Goal: Task Accomplishment & Management: Complete application form

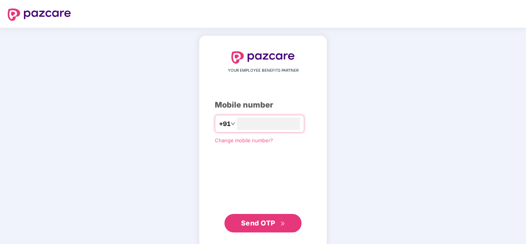
type input "**********"
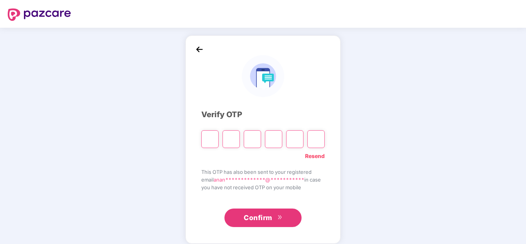
paste input "*"
type input "*"
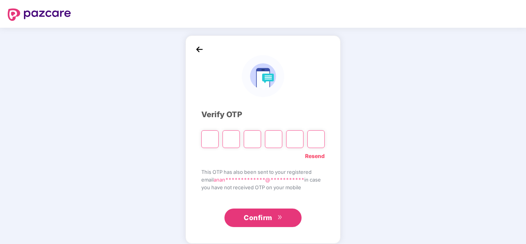
type input "*"
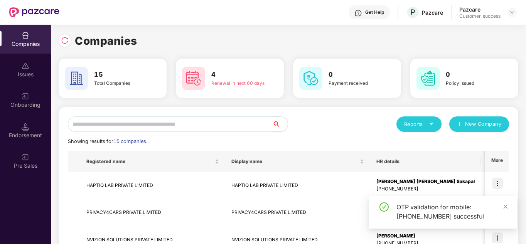
click at [262, 35] on div "Companies" at bounding box center [289, 40] width 460 height 17
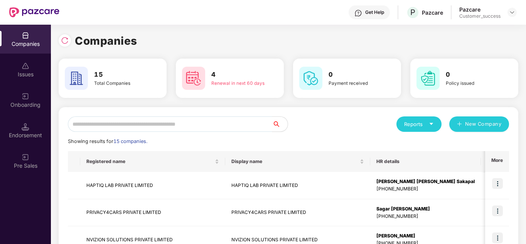
click at [325, 129] on div "Reports New Company" at bounding box center [399, 124] width 221 height 15
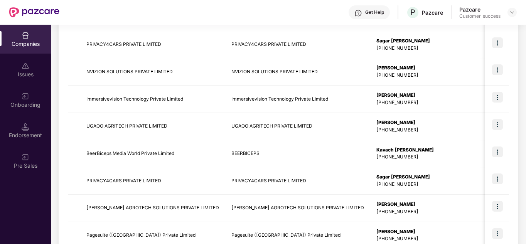
scroll to position [170, 0]
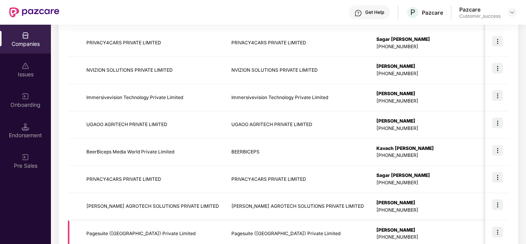
click at [191, 227] on td "Pagesuite ([GEOGRAPHIC_DATA]) Private Limited" at bounding box center [152, 234] width 145 height 27
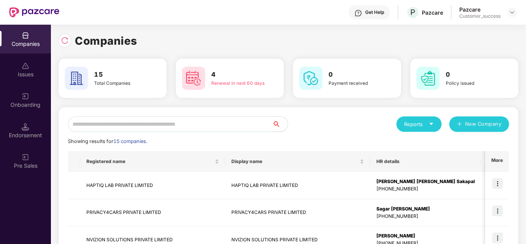
click at [356, 120] on div "Reports New Company" at bounding box center [399, 124] width 221 height 15
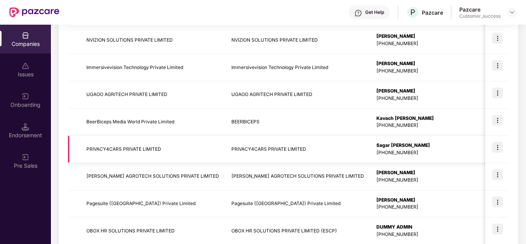
scroll to position [201, 0]
click at [160, 174] on td "[PERSON_NAME] AGROTECH SOLUTIONS PRIVATE LIMITED" at bounding box center [152, 175] width 145 height 27
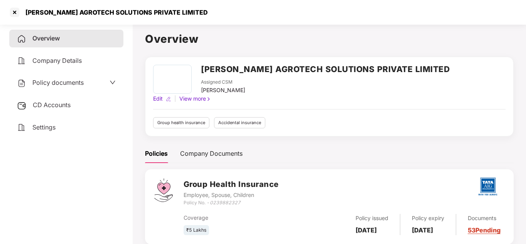
click at [318, 144] on div "Policies Company Documents" at bounding box center [329, 153] width 369 height 19
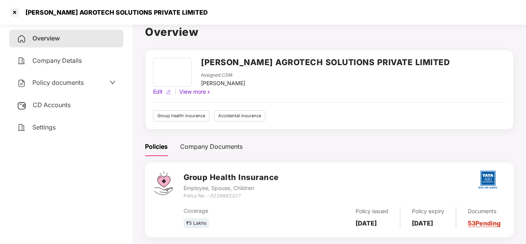
scroll to position [0, 0]
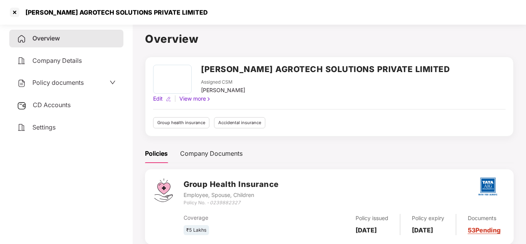
click at [71, 64] on div "Company Details" at bounding box center [66, 61] width 114 height 18
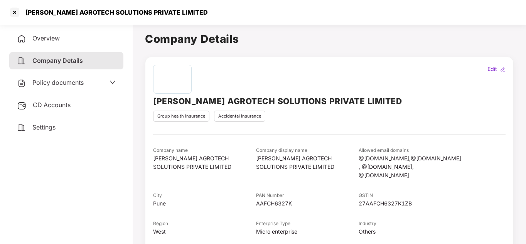
click at [77, 84] on span "Policy documents" at bounding box center [57, 83] width 51 height 8
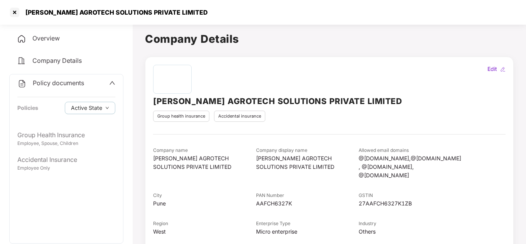
click at [77, 84] on span "Policy documents" at bounding box center [58, 83] width 51 height 8
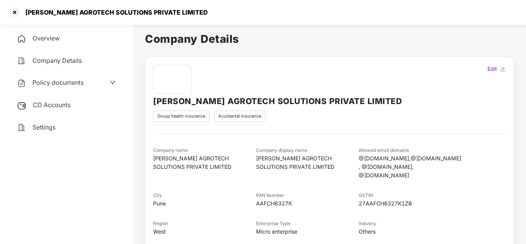
click at [66, 108] on span "CD Accounts" at bounding box center [52, 105] width 38 height 8
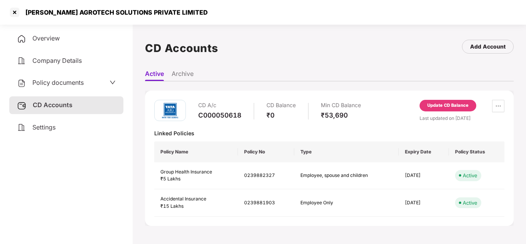
click at [52, 34] on span "Overview" at bounding box center [45, 38] width 27 height 8
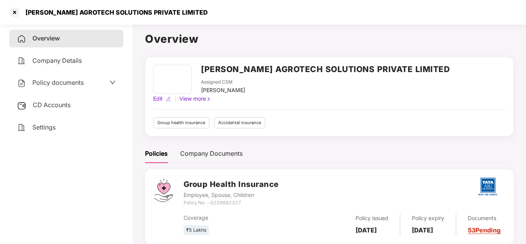
click at [342, 119] on div "Group health insurance Accidental insurance" at bounding box center [329, 122] width 353 height 11
click at [14, 13] on div at bounding box center [14, 12] width 12 height 12
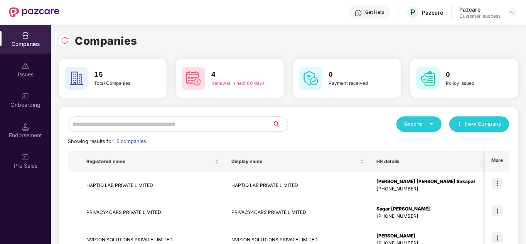
click at [339, 125] on div "Reports New Company" at bounding box center [399, 124] width 221 height 15
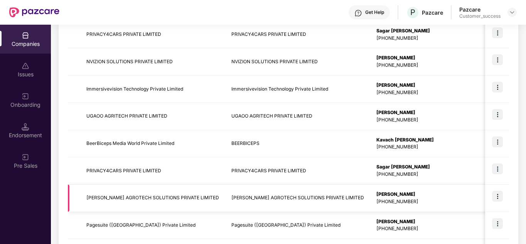
scroll to position [178, 0]
click at [496, 191] on td at bounding box center [498, 198] width 24 height 27
click at [497, 195] on img at bounding box center [497, 196] width 11 height 11
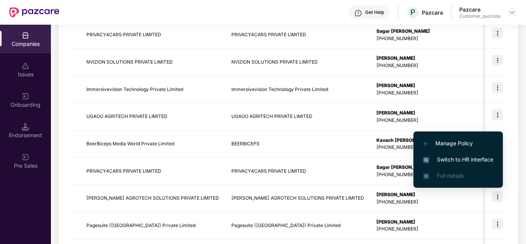
click at [459, 161] on span "Switch to HR interface" at bounding box center [458, 160] width 70 height 8
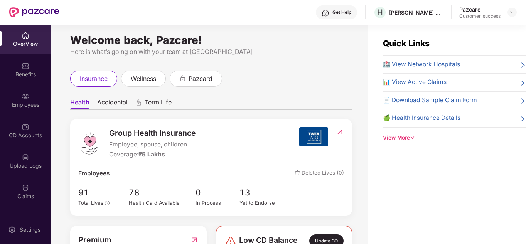
scroll to position [0, 0]
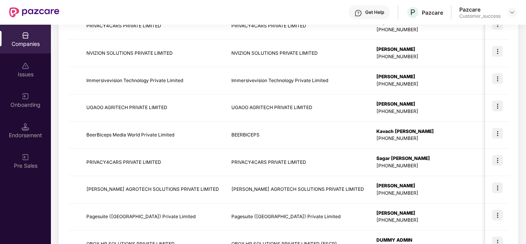
scroll to position [201, 0]
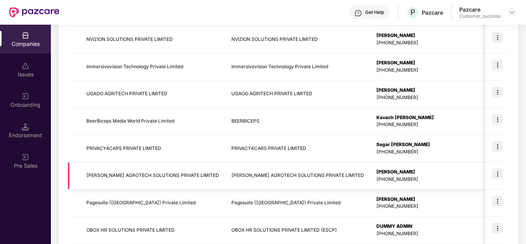
click at [497, 174] on img at bounding box center [497, 174] width 11 height 11
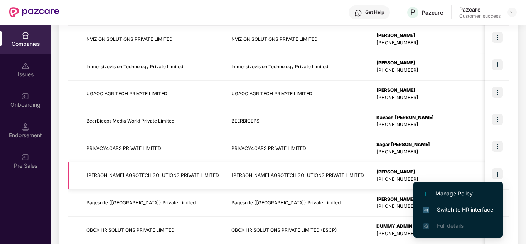
click at [300, 178] on td "[PERSON_NAME] AGROTECH SOLUTIONS PRIVATE LIMITED" at bounding box center [297, 175] width 145 height 27
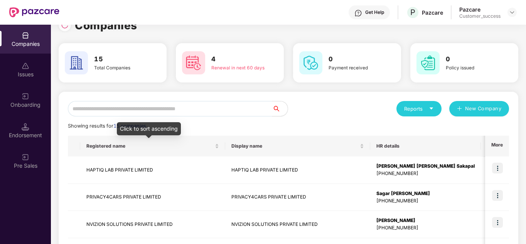
scroll to position [31, 0]
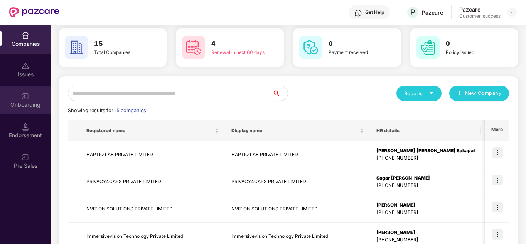
click at [31, 100] on div "Onboarding" at bounding box center [25, 100] width 51 height 29
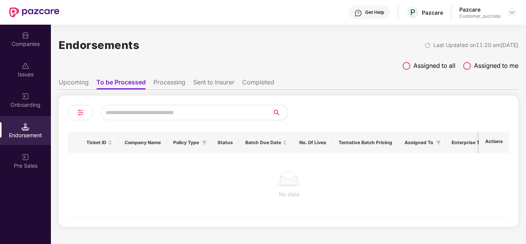
click at [22, 45] on div "Companies" at bounding box center [25, 44] width 51 height 8
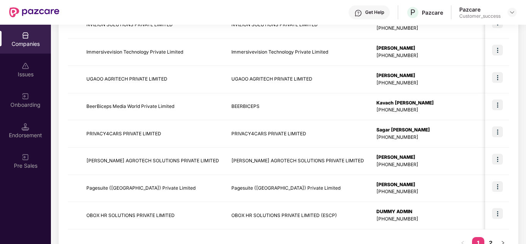
scroll to position [216, 0]
click at [497, 158] on img at bounding box center [497, 158] width 11 height 11
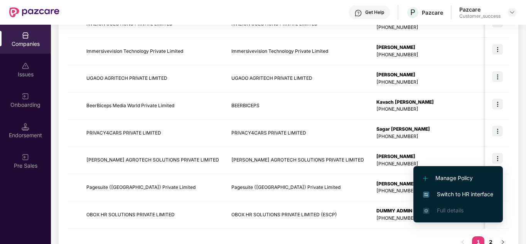
click at [455, 181] on span "Manage Policy" at bounding box center [458, 178] width 70 height 8
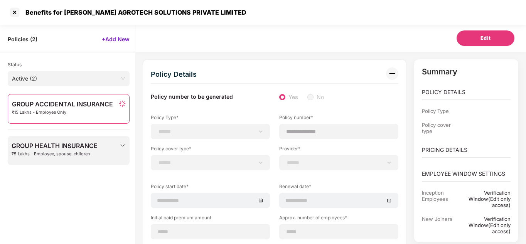
scroll to position [10, 0]
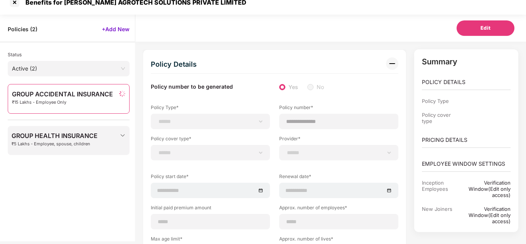
select select "*"
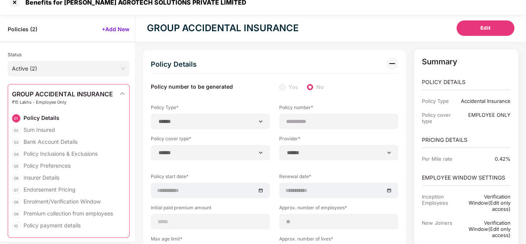
type input "**********"
type input "**"
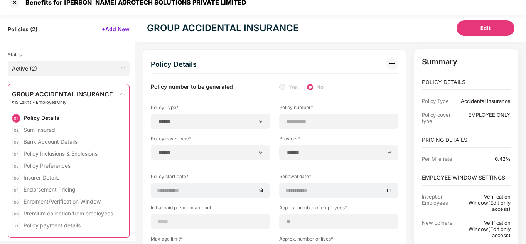
type input "*"
type input "**"
type input "*******"
type input "**********"
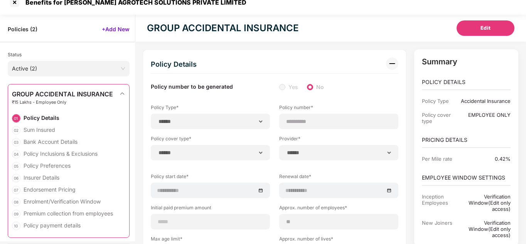
type input "**********"
type input "*****"
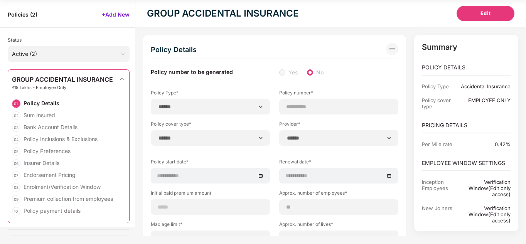
click at [406, 71] on div "**********" at bounding box center [275, 223] width 264 height 377
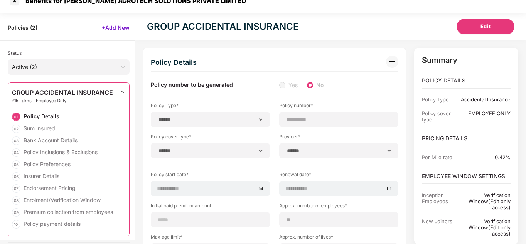
scroll to position [0, 0]
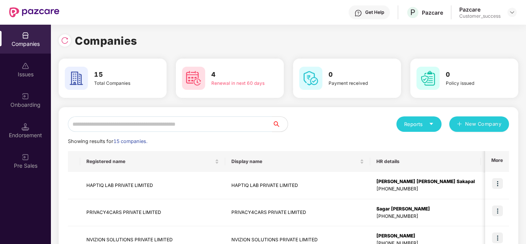
click at [374, 138] on div "Showing results for 15 companies." at bounding box center [289, 142] width 442 height 8
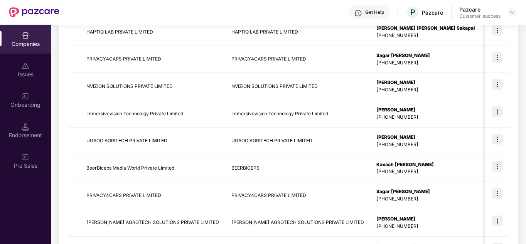
scroll to position [154, 0]
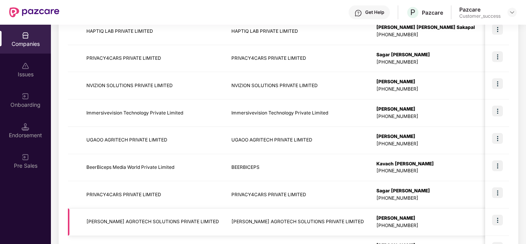
click at [498, 224] on img at bounding box center [497, 220] width 11 height 11
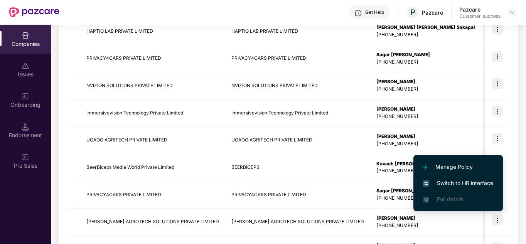
click at [459, 183] on span "Switch to HR interface" at bounding box center [458, 183] width 70 height 8
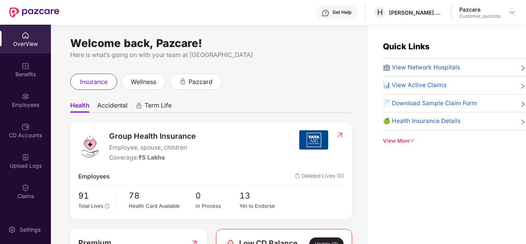
click at [358, 174] on div "Welcome back, Pazcare! Here is what’s going on with your team at Pazcare insura…" at bounding box center [209, 139] width 317 height 229
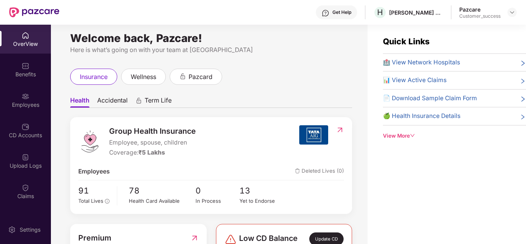
scroll to position [0, 0]
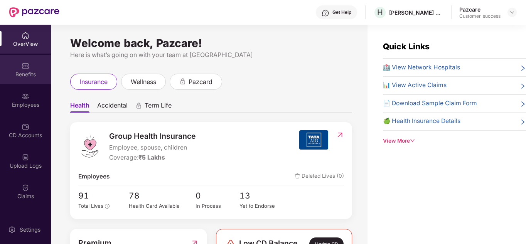
click at [24, 74] on div "Benefits" at bounding box center [25, 75] width 51 height 8
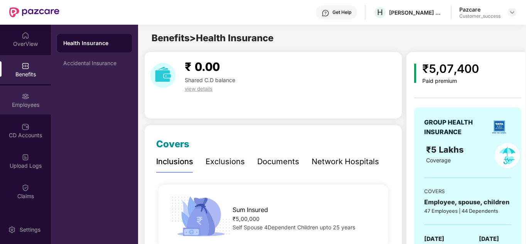
click at [29, 102] on div "Employees" at bounding box center [25, 105] width 51 height 8
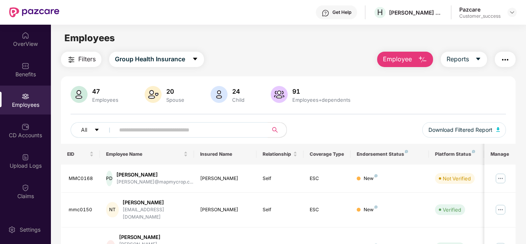
click at [355, 127] on div "All Download Filtered Report" at bounding box center [289, 133] width 436 height 22
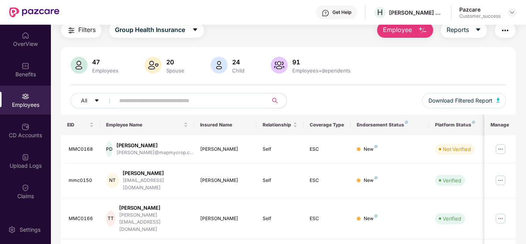
scroll to position [31, 0]
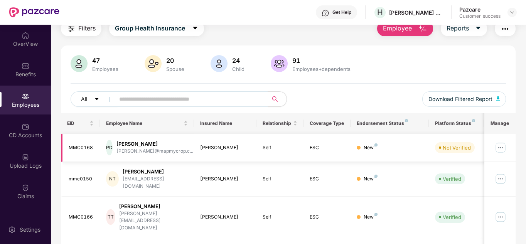
click at [501, 144] on img at bounding box center [501, 148] width 12 height 12
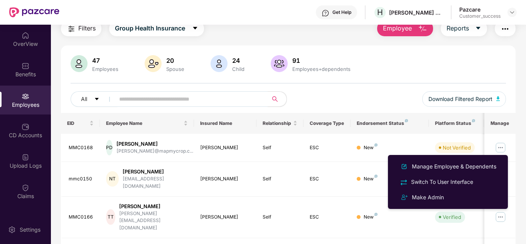
click at [348, 101] on div "All Download Filtered Report" at bounding box center [289, 102] width 436 height 22
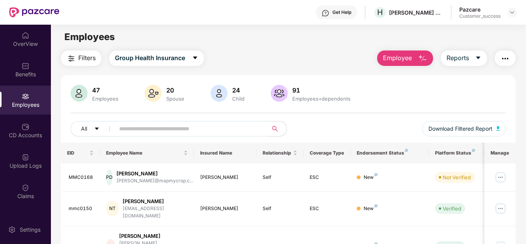
scroll to position [0, 0]
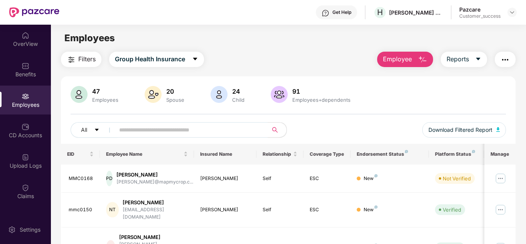
click at [408, 63] on span "Employee" at bounding box center [397, 59] width 29 height 10
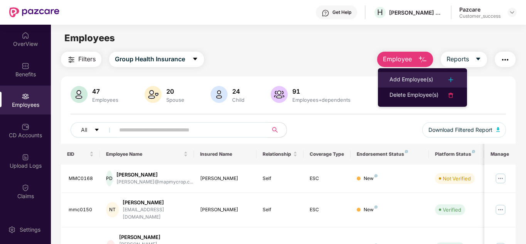
click at [424, 75] on div "Add Employee(s)" at bounding box center [412, 79] width 44 height 9
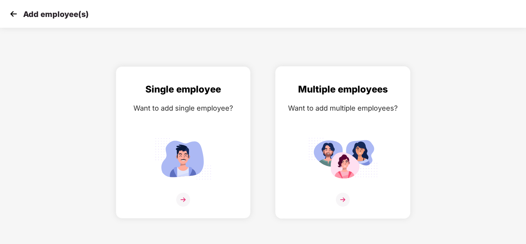
click at [343, 164] on img at bounding box center [342, 159] width 69 height 48
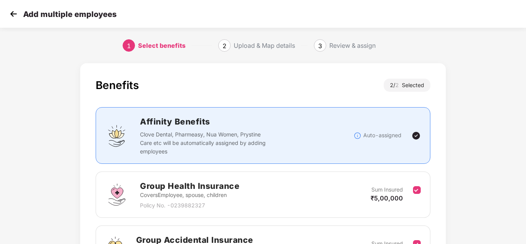
click at [510, 130] on div "Benefits 2 / 2 Selected Affinity Benefits Clove Dental, Pharmeasy, Nua Women, P…" at bounding box center [263, 199] width 526 height 280
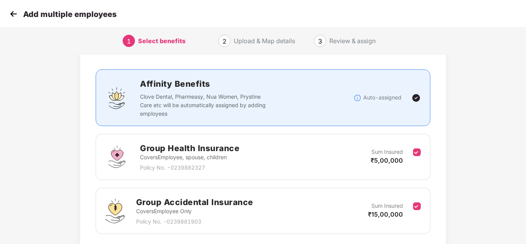
scroll to position [95, 0]
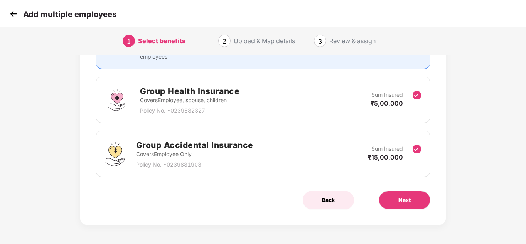
click at [326, 198] on span "Back" at bounding box center [328, 200] width 13 height 8
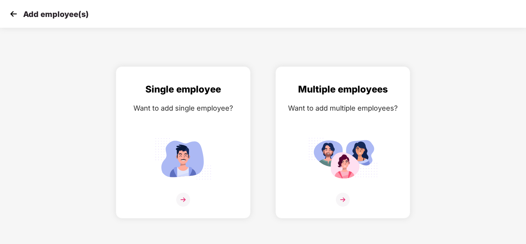
click at [10, 10] on img at bounding box center [14, 14] width 12 height 12
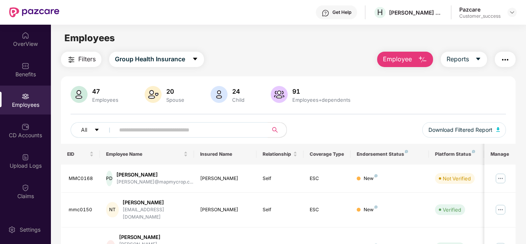
click at [366, 131] on div "All Download Filtered Report" at bounding box center [289, 133] width 436 height 22
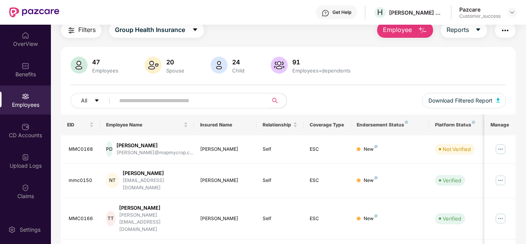
scroll to position [31, 0]
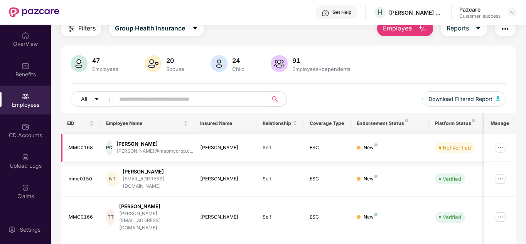
click at [501, 145] on img at bounding box center [501, 148] width 12 height 12
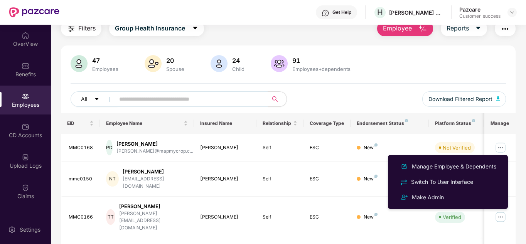
click at [372, 93] on div "All Download Filtered Report" at bounding box center [289, 102] width 436 height 22
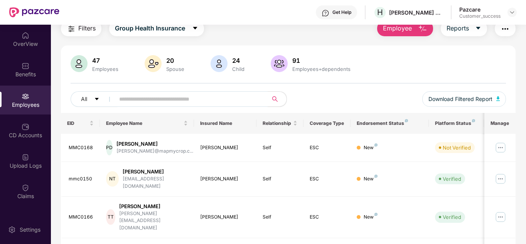
click at [384, 104] on div "All Download Filtered Report" at bounding box center [289, 102] width 436 height 22
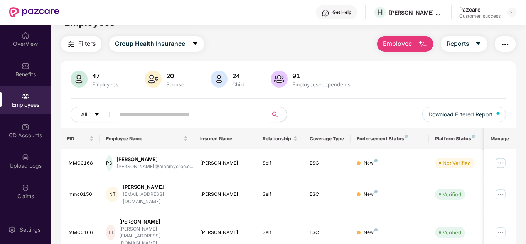
scroll to position [0, 0]
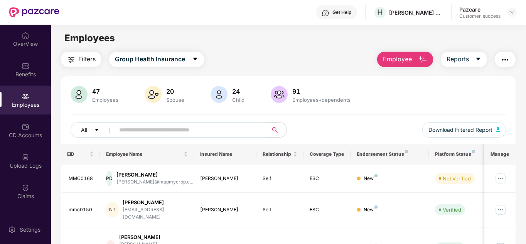
drag, startPoint x: 370, startPoint y: 122, endPoint x: 342, endPoint y: 123, distance: 28.6
click at [342, 123] on div "All Download Filtered Report" at bounding box center [289, 133] width 436 height 22
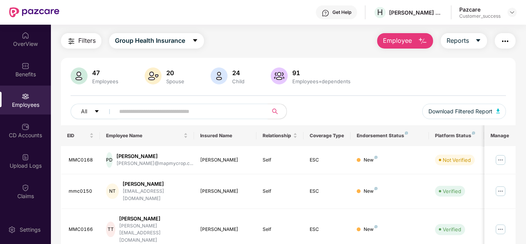
scroll to position [31, 0]
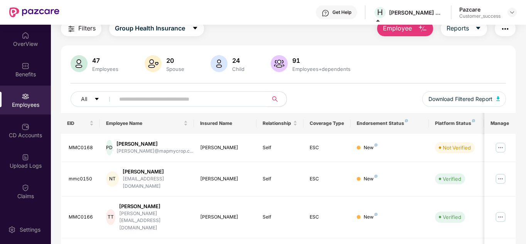
click at [366, 120] on div "Endorsement Status" at bounding box center [390, 123] width 66 height 6
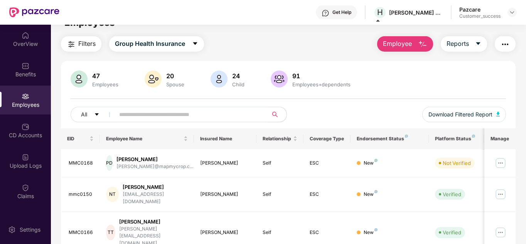
scroll to position [0, 0]
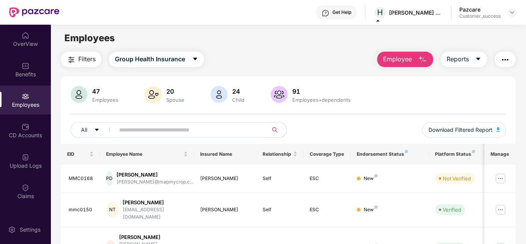
click at [509, 58] on img "button" at bounding box center [505, 59] width 9 height 9
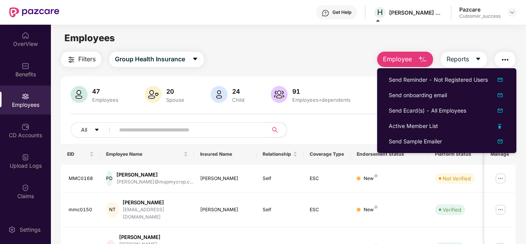
click at [509, 58] on img "button" at bounding box center [505, 59] width 9 height 9
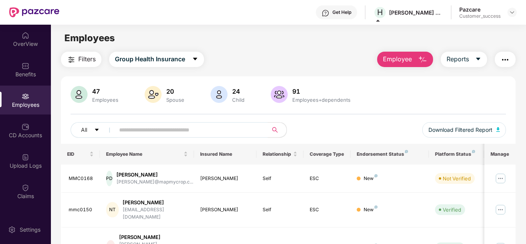
click at [454, 96] on div "47 Employees 20 Spouse 24 Child 91 Employees+dependents" at bounding box center [289, 95] width 436 height 19
drag, startPoint x: 364, startPoint y: 242, endPoint x: 364, endPoint y: 256, distance: 14.7
click at [364, 244] on html "Get Help H HARDCASTLE AGROTECH SOLUTIONS PRIVATE LIMITED Pazcare Customer_succe…" at bounding box center [263, 122] width 526 height 244
click at [368, 93] on div "47 Employees 20 Spouse 24 Child 91 Employees+dependents" at bounding box center [289, 95] width 436 height 19
click at [376, 99] on div "47 Employees 20 Spouse 24 Child 91 Employees+dependents" at bounding box center [289, 95] width 436 height 19
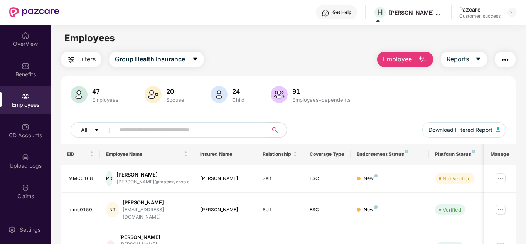
click at [330, 131] on div "All Download Filtered Report" at bounding box center [289, 133] width 436 height 22
click at [360, 128] on div "All Download Filtered Report" at bounding box center [289, 133] width 436 height 22
click at [180, 59] on span "Group Health Insurance" at bounding box center [150, 59] width 70 height 10
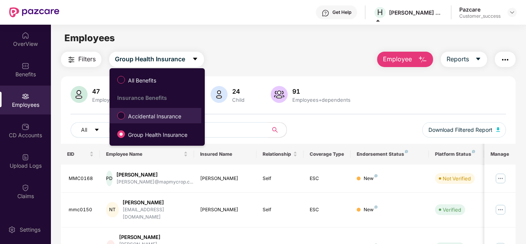
click at [139, 113] on span "Accidental Insurance" at bounding box center [154, 116] width 59 height 8
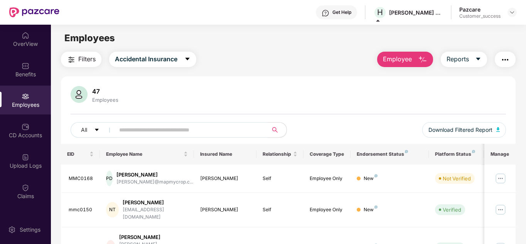
click at [321, 118] on div "47 Employees All Download Filtered Report" at bounding box center [288, 115] width 455 height 58
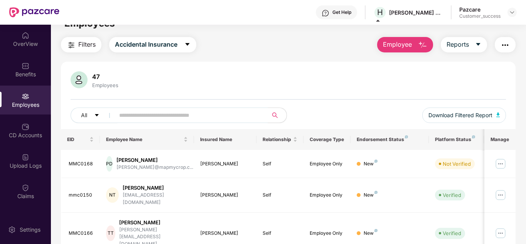
scroll to position [15, 0]
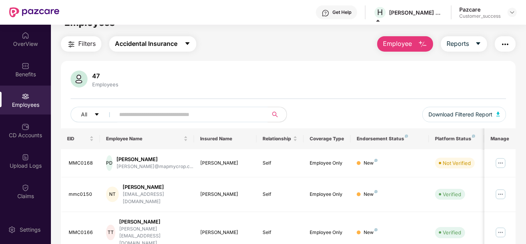
click at [178, 50] on button "Accidental Insurance" at bounding box center [152, 43] width 87 height 15
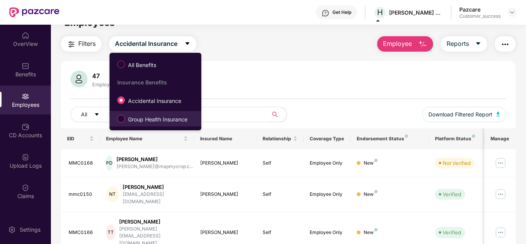
click at [137, 113] on label "Group Health Insurance" at bounding box center [153, 118] width 81 height 13
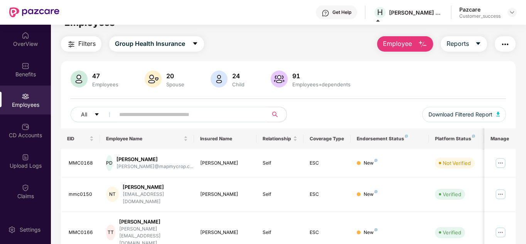
click at [352, 114] on div "All Download Filtered Report" at bounding box center [289, 118] width 436 height 22
click at [417, 42] on button "Employee" at bounding box center [405, 43] width 56 height 15
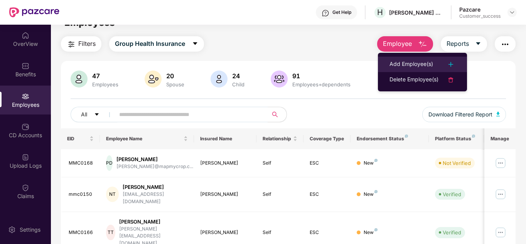
click at [417, 59] on li "Add Employee(s)" at bounding box center [422, 64] width 89 height 15
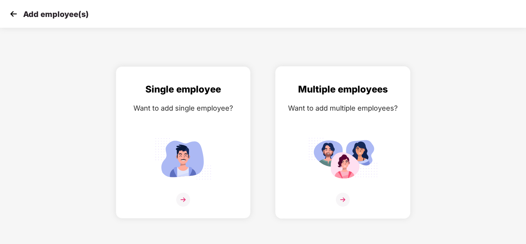
click at [341, 195] on img at bounding box center [343, 200] width 14 height 14
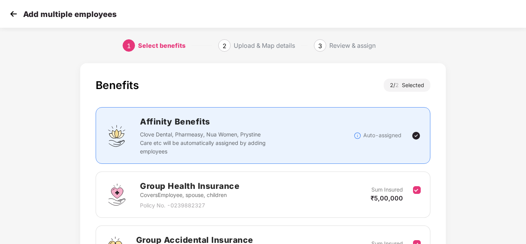
click at [516, 134] on div "Benefits 2 / 2 Selected Affinity Benefits Clove Dental, Pharmeasy, Nua Women, P…" at bounding box center [263, 199] width 526 height 280
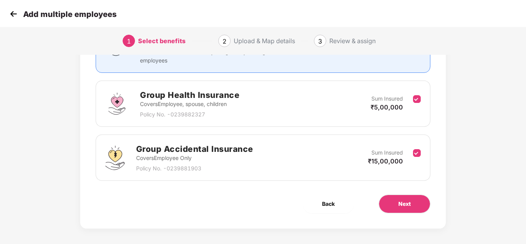
scroll to position [95, 0]
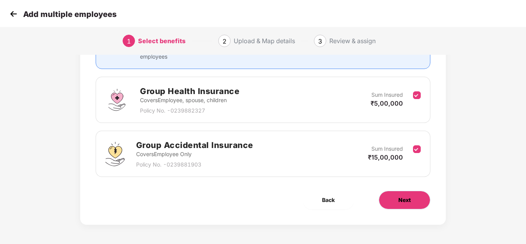
click at [415, 194] on button "Next" at bounding box center [405, 200] width 52 height 19
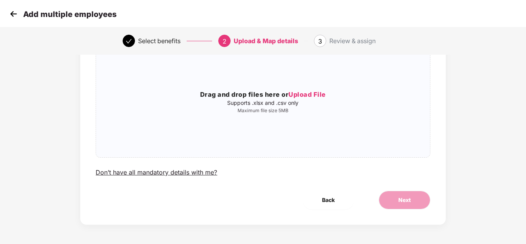
scroll to position [0, 0]
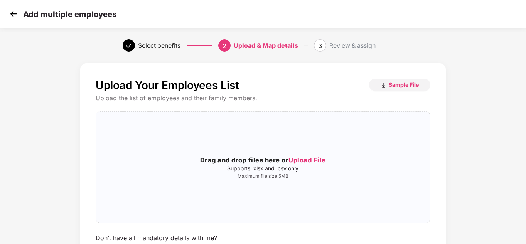
click at [504, 136] on div "Upload Your Employees List Sample File Upload the list of employees and their f…" at bounding box center [263, 184] width 526 height 250
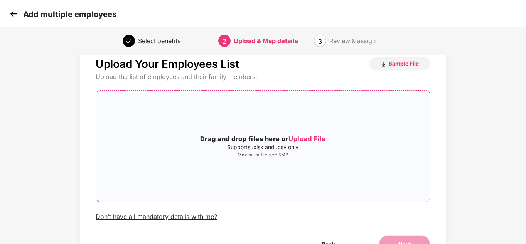
scroll to position [31, 0]
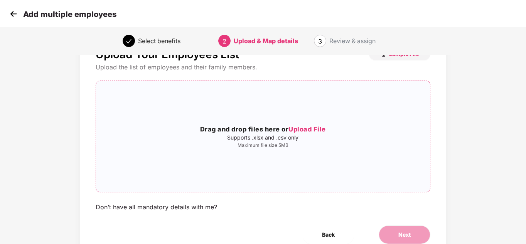
click at [313, 129] on span "Upload File" at bounding box center [307, 129] width 37 height 8
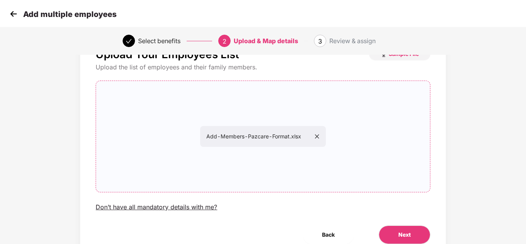
click at [479, 131] on div "Upload Your Employees List Sample File Upload the list of employees and their f…" at bounding box center [263, 154] width 439 height 250
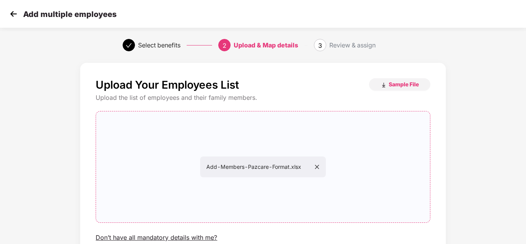
scroll to position [0, 0]
click at [318, 168] on icon "close" at bounding box center [317, 167] width 4 height 4
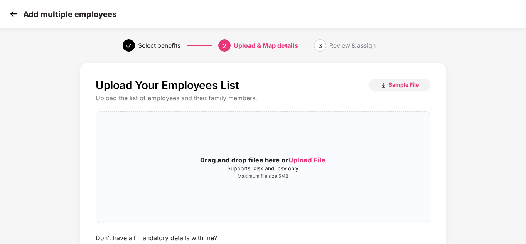
click at [10, 10] on img at bounding box center [14, 14] width 12 height 12
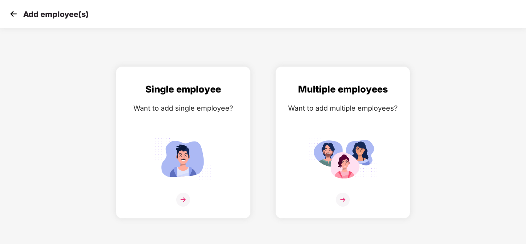
click at [11, 10] on img at bounding box center [14, 14] width 12 height 12
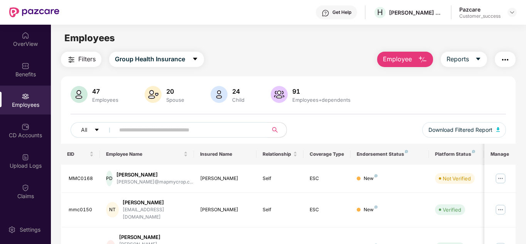
click at [350, 128] on div "All Download Filtered Report" at bounding box center [289, 133] width 436 height 22
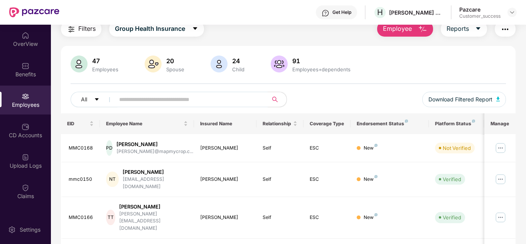
scroll to position [31, 0]
click at [499, 148] on img at bounding box center [501, 148] width 12 height 12
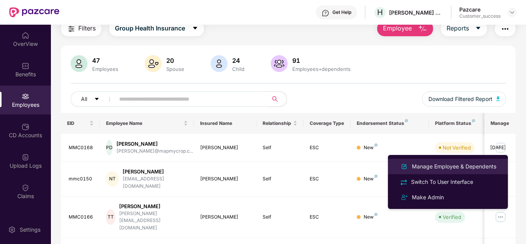
click at [457, 166] on div "Manage Employee & Dependents" at bounding box center [455, 166] width 88 height 8
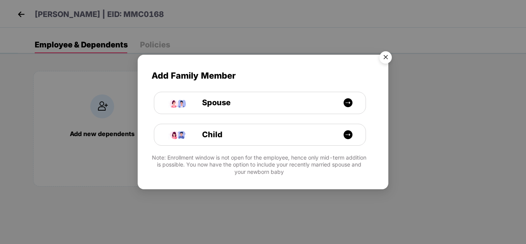
click at [387, 61] on img "Close" at bounding box center [386, 59] width 22 height 22
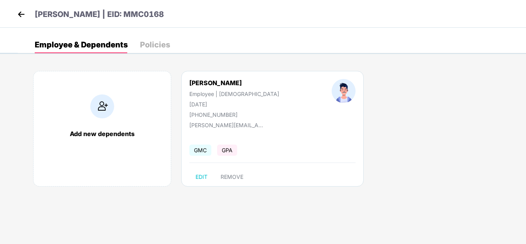
click at [148, 46] on div "Policies" at bounding box center [155, 45] width 30 height 8
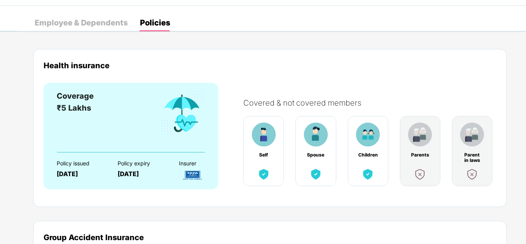
scroll to position [0, 0]
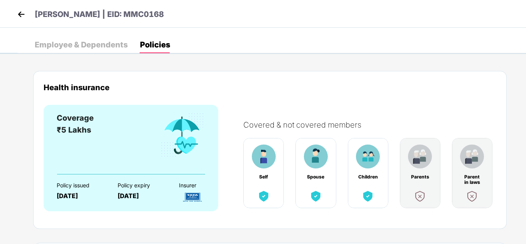
click at [25, 18] on img at bounding box center [21, 14] width 12 height 12
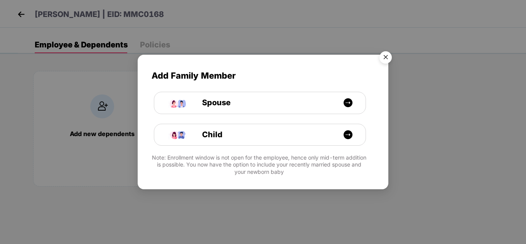
click at [387, 60] on img "Close" at bounding box center [386, 59] width 22 height 22
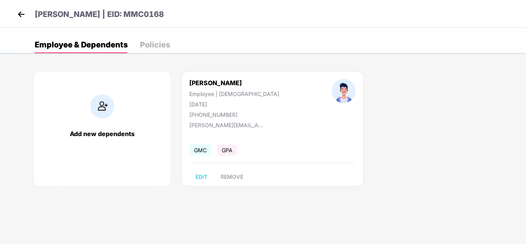
click at [18, 17] on img at bounding box center [21, 14] width 12 height 12
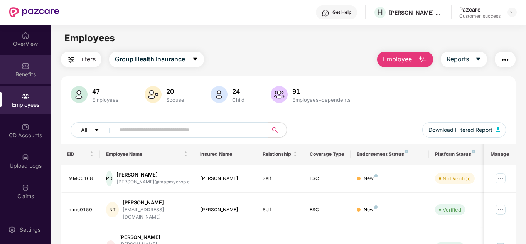
click at [22, 71] on div "Benefits" at bounding box center [25, 75] width 51 height 8
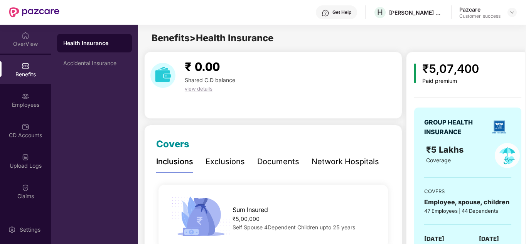
click at [23, 44] on div "OverView" at bounding box center [25, 44] width 51 height 8
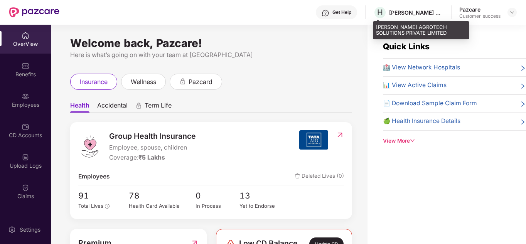
click at [404, 9] on div "[PERSON_NAME] AGROTECH SOLUTIONS PRIVATE LIMITED" at bounding box center [416, 12] width 54 height 7
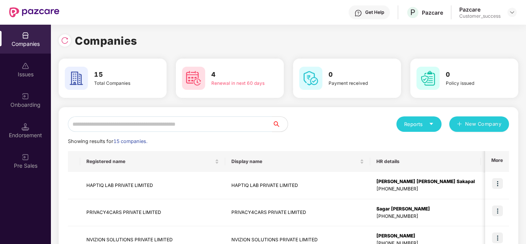
click at [348, 123] on div "Reports New Company" at bounding box center [399, 124] width 221 height 15
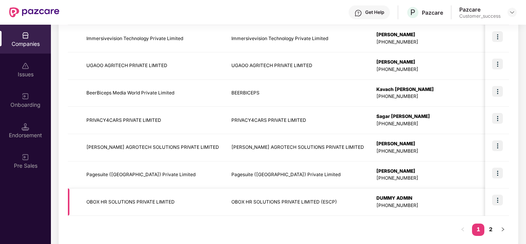
scroll to position [244, 0]
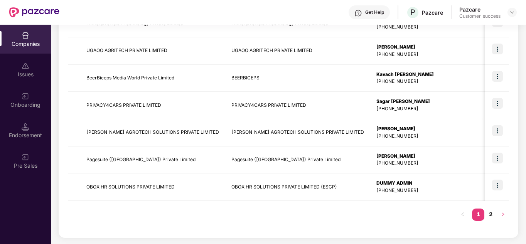
click at [502, 214] on icon "right" at bounding box center [503, 214] width 5 height 5
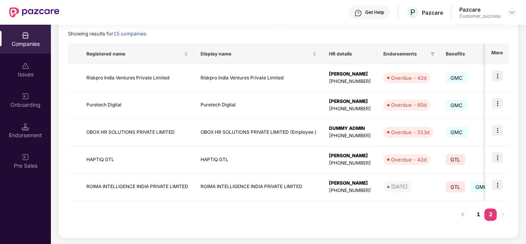
click at [464, 213] on icon "left" at bounding box center [463, 214] width 5 height 5
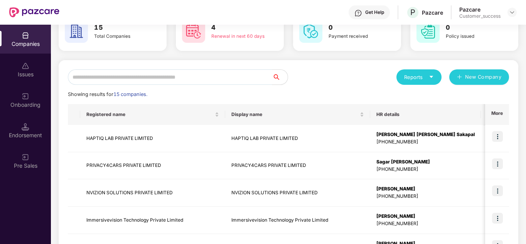
scroll to position [46, 0]
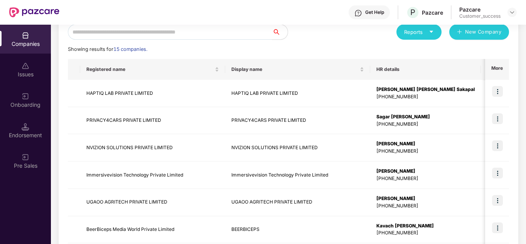
scroll to position [0, 1]
click at [497, 86] on td at bounding box center [498, 93] width 24 height 27
click at [496, 95] on img at bounding box center [497, 91] width 11 height 11
click at [345, 66] on div "Display name" at bounding box center [298, 69] width 133 height 7
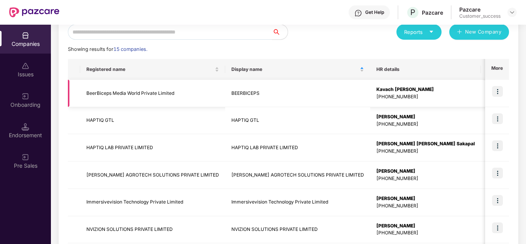
scroll to position [0, 0]
click at [499, 91] on img at bounding box center [497, 91] width 11 height 11
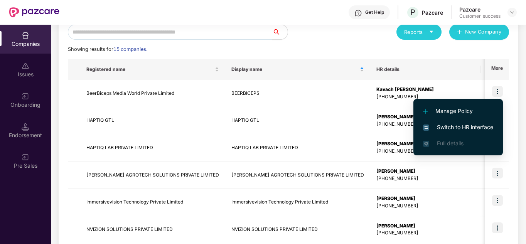
click at [457, 127] on span "Switch to HR interface" at bounding box center [458, 127] width 70 height 8
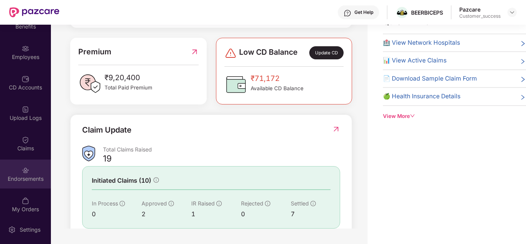
scroll to position [53, 0]
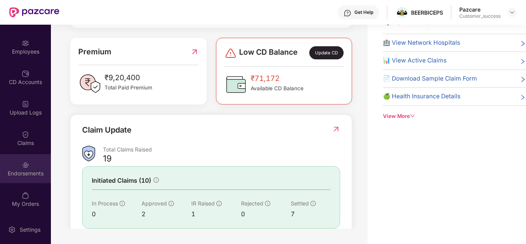
click at [22, 168] on img at bounding box center [26, 165] width 8 height 8
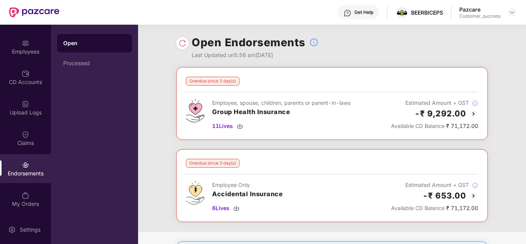
click at [163, 123] on div "Overdue since 3 day(s) Employee, spouse, children, parents or parent-in-laws Gr…" at bounding box center [332, 149] width 388 height 165
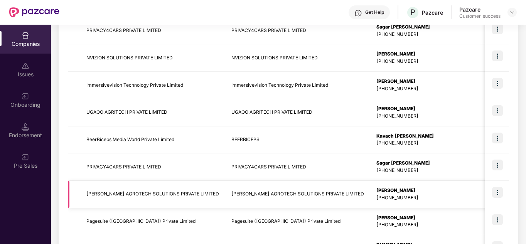
scroll to position [198, 0]
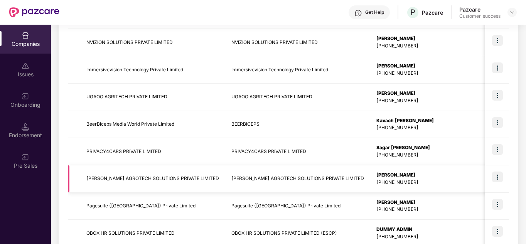
click at [496, 175] on img at bounding box center [497, 177] width 11 height 11
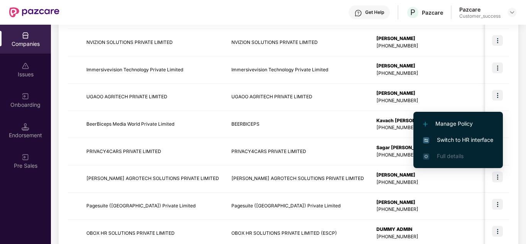
click at [459, 139] on span "Switch to HR interface" at bounding box center [458, 140] width 70 height 8
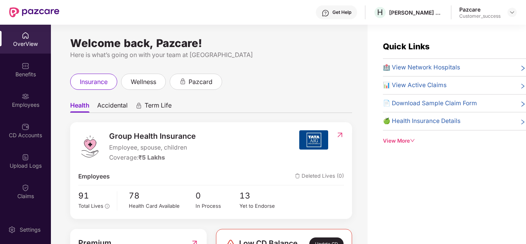
click at [18, 98] on div "Employees" at bounding box center [25, 100] width 51 height 29
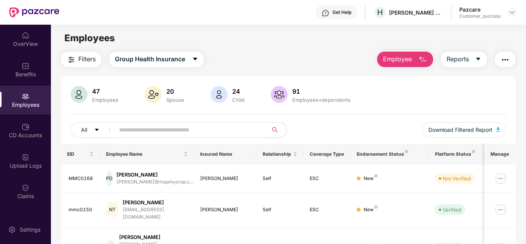
click at [347, 119] on div "47 Employees 20 Spouse 24 Child 91 Employees+dependents All Download Filtered R…" at bounding box center [288, 115] width 455 height 58
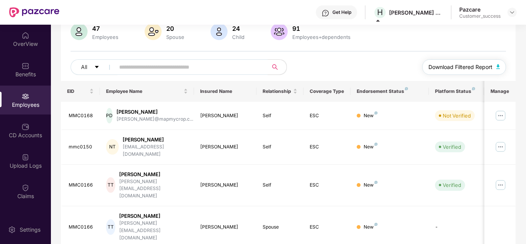
scroll to position [77, 0]
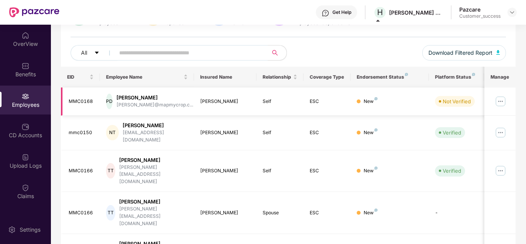
click at [505, 101] on img at bounding box center [501, 101] width 12 height 12
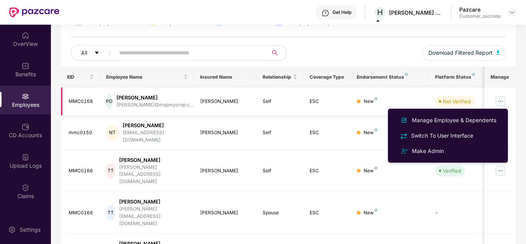
click at [505, 101] on img at bounding box center [501, 101] width 12 height 12
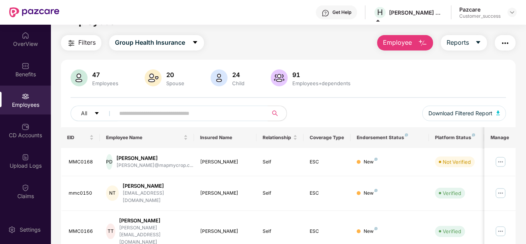
scroll to position [15, 0]
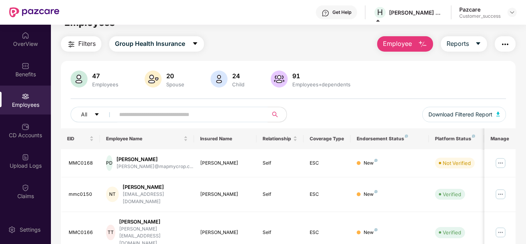
click at [415, 44] on button "Employee" at bounding box center [405, 43] width 56 height 15
click at [360, 124] on div "All Download Filtered Report" at bounding box center [289, 118] width 436 height 22
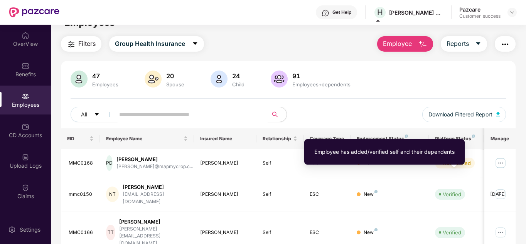
scroll to position [0, 0]
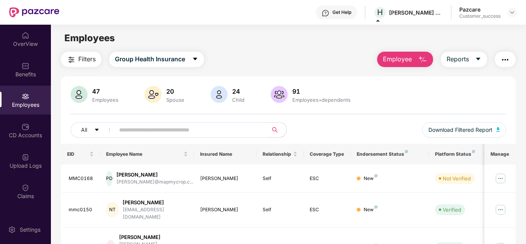
click at [403, 101] on div "47 Employees 20 Spouse 24 Child 91 Employees+dependents" at bounding box center [289, 95] width 436 height 19
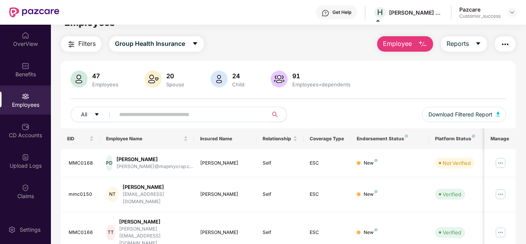
scroll to position [31, 0]
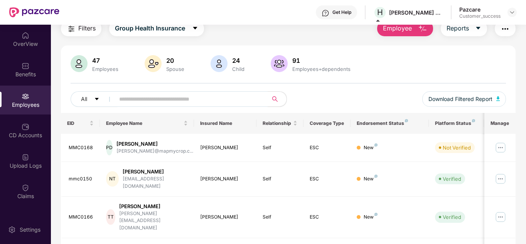
click at [405, 33] on span "Employee" at bounding box center [397, 29] width 29 height 10
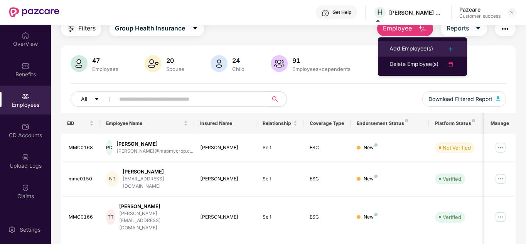
click at [405, 47] on div "Add Employee(s)" at bounding box center [412, 48] width 44 height 9
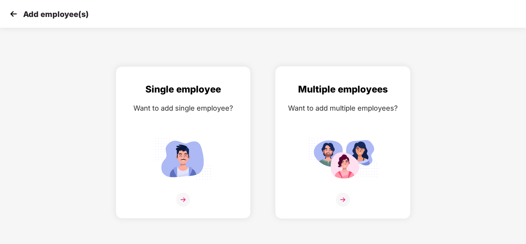
click at [345, 202] on img at bounding box center [343, 200] width 14 height 14
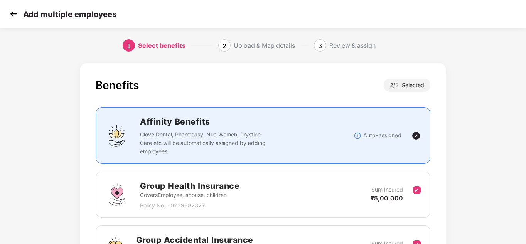
click at [509, 106] on div "Benefits 2 / 2 Selected Affinity Benefits Clove Dental, Pharmeasy, Nua Women, P…" at bounding box center [263, 199] width 526 height 280
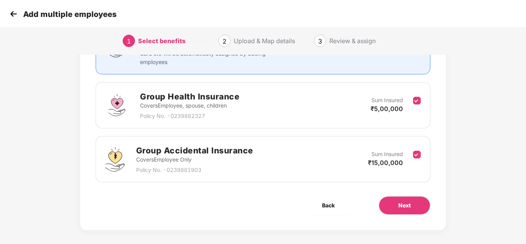
scroll to position [95, 0]
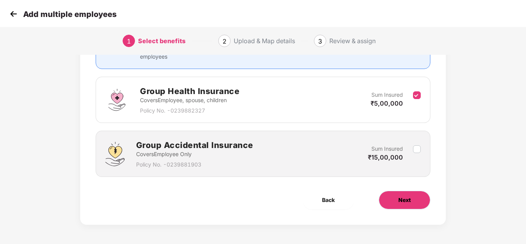
click at [399, 197] on span "Next" at bounding box center [405, 200] width 12 height 8
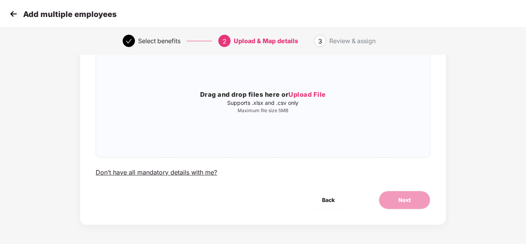
scroll to position [0, 0]
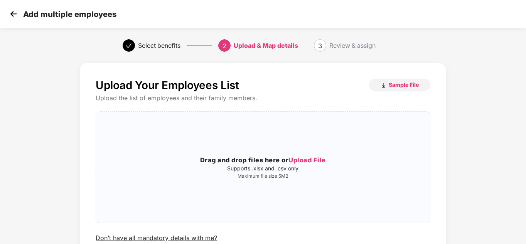
click at [464, 152] on div "Upload Your Employees List Sample File Upload the list of employees and their f…" at bounding box center [263, 184] width 439 height 250
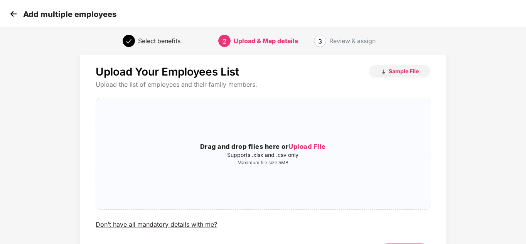
scroll to position [15, 0]
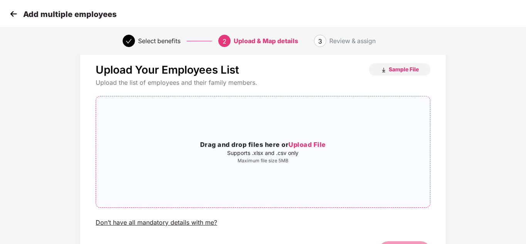
click at [308, 142] on span "Upload File" at bounding box center [307, 145] width 37 height 8
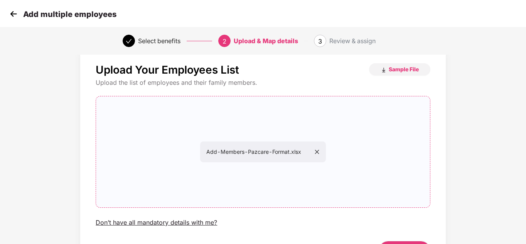
click at [480, 116] on div "Upload Your Employees List Sample File Upload the list of employees and their f…" at bounding box center [263, 169] width 439 height 250
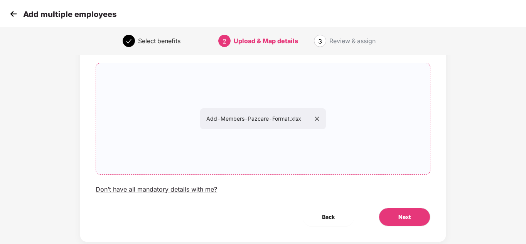
scroll to position [62, 0]
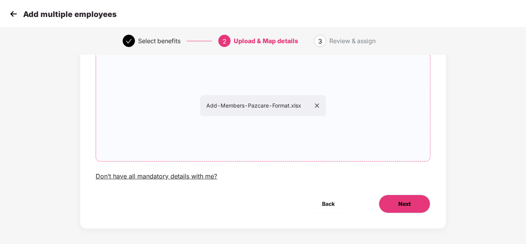
click at [401, 203] on span "Next" at bounding box center [405, 204] width 12 height 8
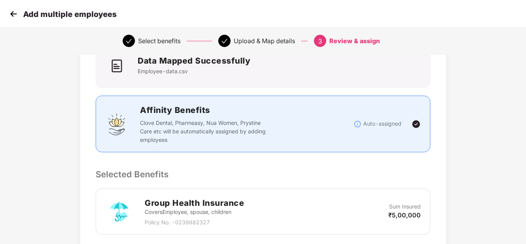
scroll to position [0, 0]
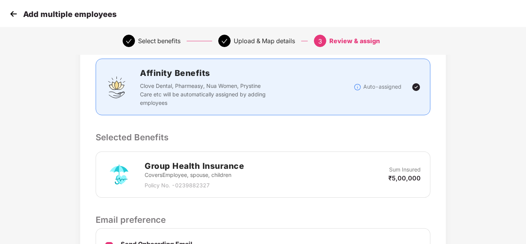
scroll to position [195, 0]
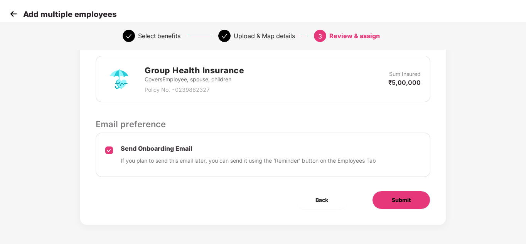
click at [398, 200] on span "Submit" at bounding box center [401, 200] width 19 height 8
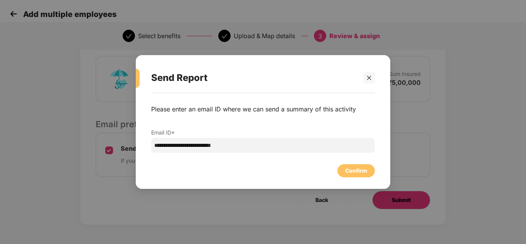
scroll to position [0, 0]
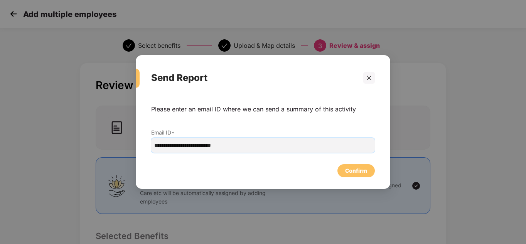
click at [272, 143] on input "**********" at bounding box center [263, 145] width 224 height 15
click at [352, 171] on div "Confirm" at bounding box center [356, 171] width 22 height 8
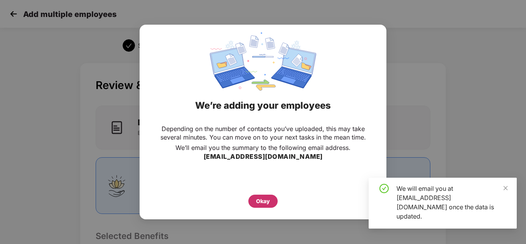
click at [261, 202] on div "Okay" at bounding box center [263, 201] width 14 height 8
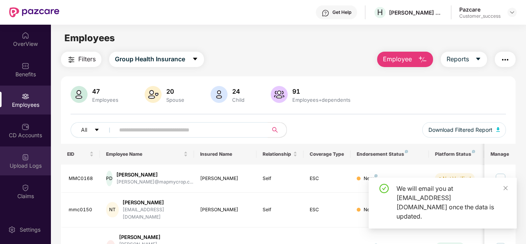
click at [15, 166] on div "Upload Logs" at bounding box center [25, 166] width 51 height 8
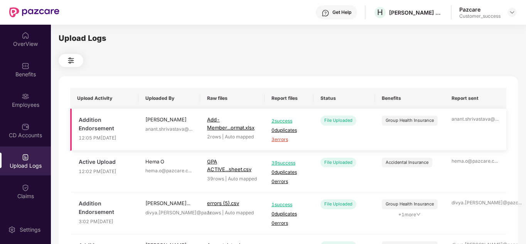
click at [281, 142] on span "3 errors" at bounding box center [289, 139] width 35 height 7
click at [33, 103] on div "Employees" at bounding box center [25, 105] width 51 height 8
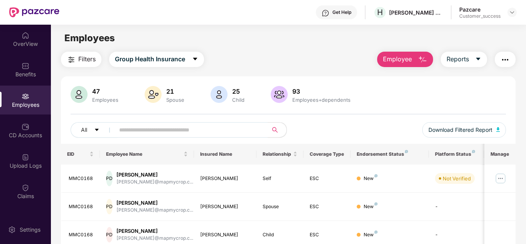
click at [419, 56] on img "button" at bounding box center [422, 59] width 9 height 9
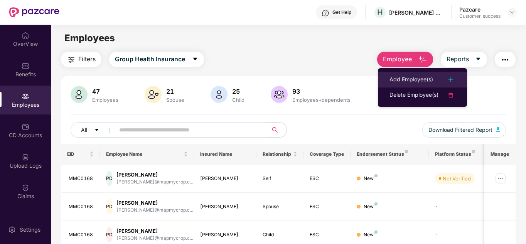
click at [406, 79] on div "Add Employee(s)" at bounding box center [412, 79] width 44 height 9
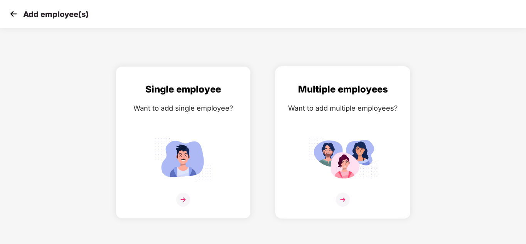
click at [350, 116] on div "Multiple employees Want to add multiple employees?" at bounding box center [343, 149] width 119 height 134
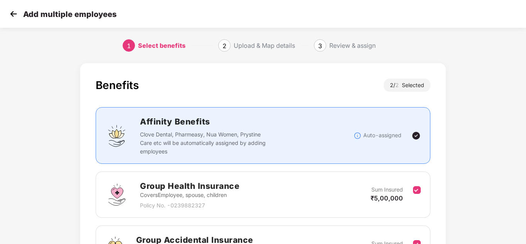
scroll to position [95, 0]
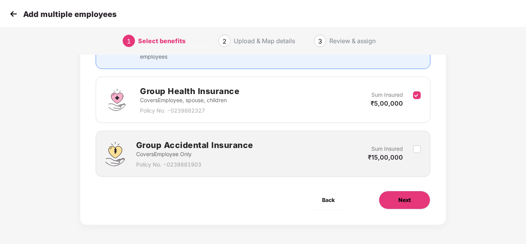
click at [396, 198] on button "Next" at bounding box center [405, 200] width 52 height 19
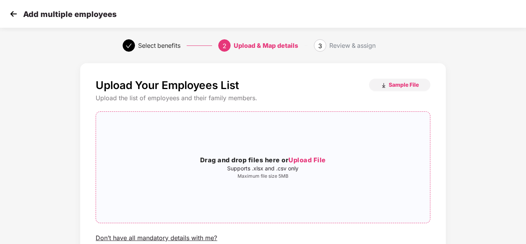
click at [291, 162] on span "Upload File" at bounding box center [307, 160] width 37 height 8
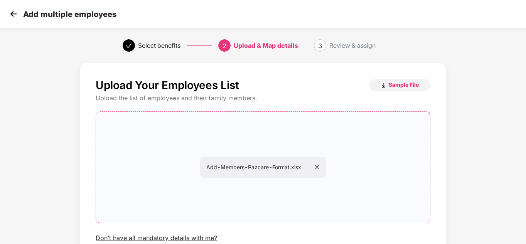
scroll to position [66, 0]
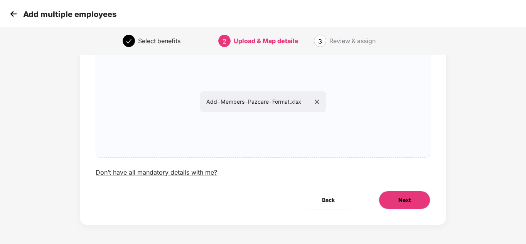
click at [394, 199] on button "Next" at bounding box center [405, 200] width 52 height 19
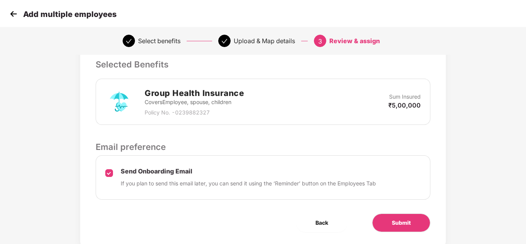
scroll to position [195, 0]
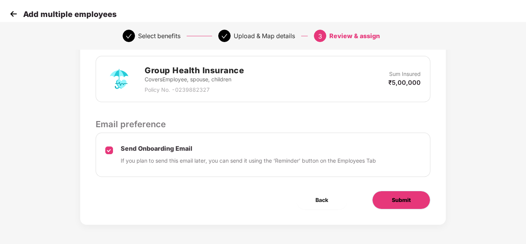
click at [393, 200] on span "Submit" at bounding box center [401, 200] width 19 height 8
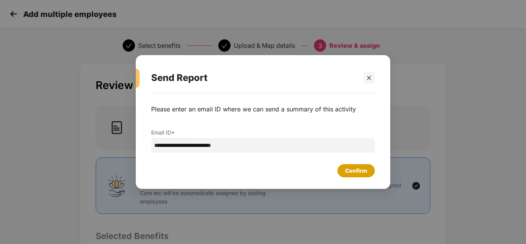
click at [349, 171] on div "Confirm" at bounding box center [356, 171] width 22 height 8
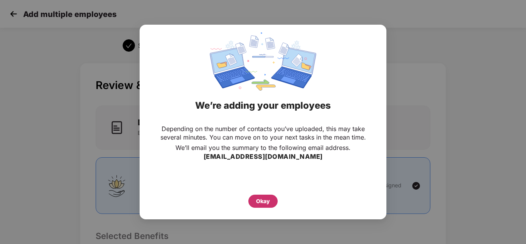
click at [268, 198] on div "Okay" at bounding box center [263, 201] width 14 height 8
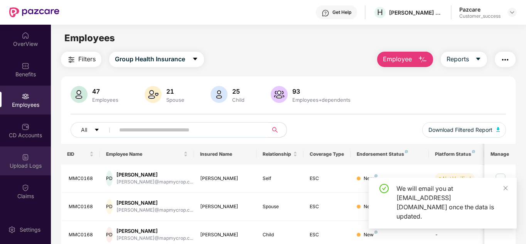
click at [32, 164] on div "Upload Logs" at bounding box center [25, 166] width 51 height 8
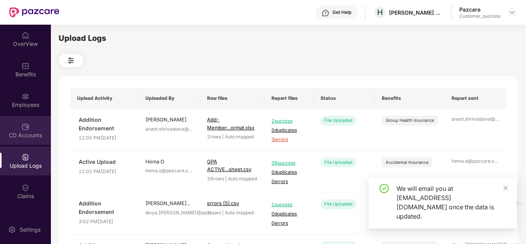
click at [28, 135] on div "CD Accounts" at bounding box center [25, 136] width 51 height 8
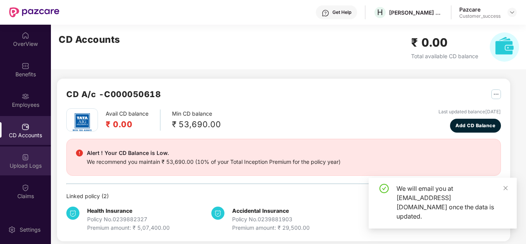
click at [31, 166] on div "Upload Logs" at bounding box center [25, 166] width 51 height 8
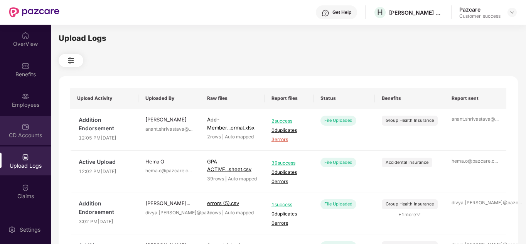
click at [24, 135] on div "CD Accounts" at bounding box center [25, 136] width 51 height 8
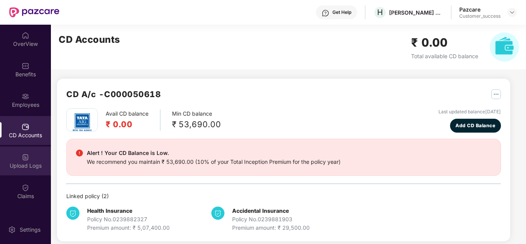
click at [23, 157] on img at bounding box center [26, 158] width 8 height 8
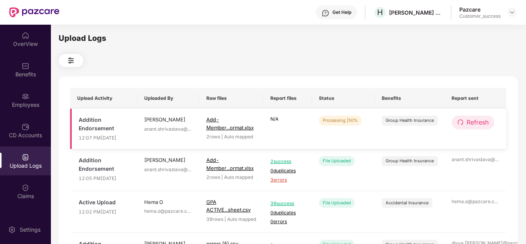
click at [481, 123] on span "Refresh" at bounding box center [478, 123] width 22 height 10
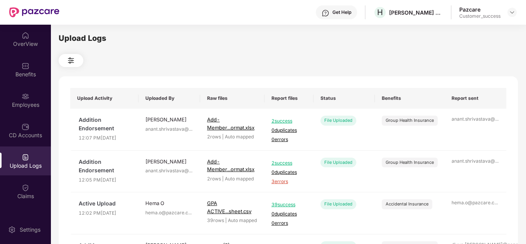
click at [183, 61] on div at bounding box center [289, 60] width 460 height 13
click at [24, 47] on div "OverView" at bounding box center [25, 44] width 51 height 8
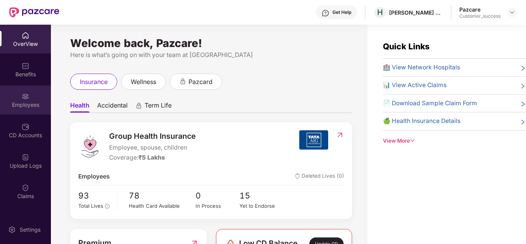
click at [26, 86] on div "Employees" at bounding box center [25, 100] width 51 height 29
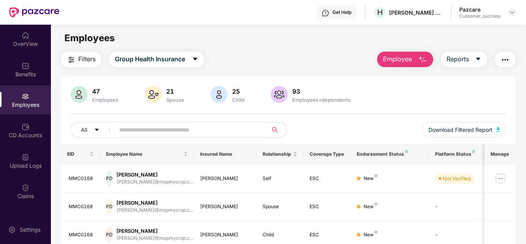
click at [366, 116] on div "47 Employees 21 Spouse 25 Child [DEMOGRAPHIC_DATA] Employees+dependents All Dow…" at bounding box center [288, 115] width 455 height 58
click at [397, 56] on span "Employee" at bounding box center [397, 59] width 29 height 10
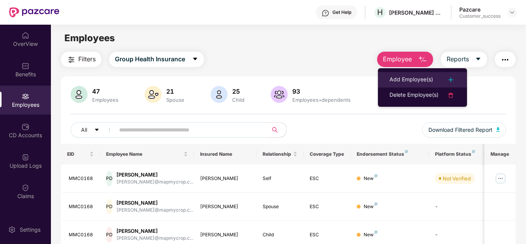
click at [413, 80] on div "Add Employee(s)" at bounding box center [412, 79] width 44 height 9
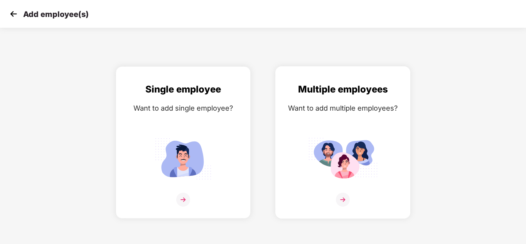
click at [348, 194] on img at bounding box center [343, 200] width 14 height 14
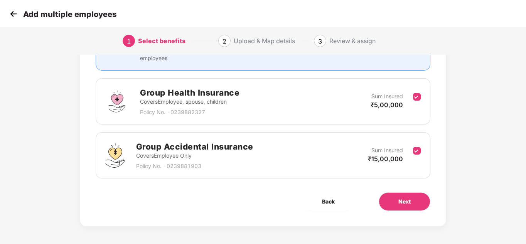
scroll to position [95, 0]
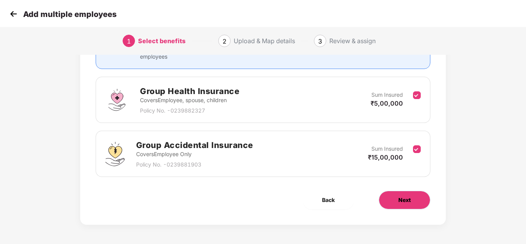
click at [393, 199] on button "Next" at bounding box center [405, 200] width 52 height 19
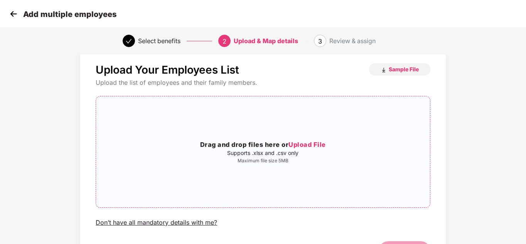
scroll to position [66, 0]
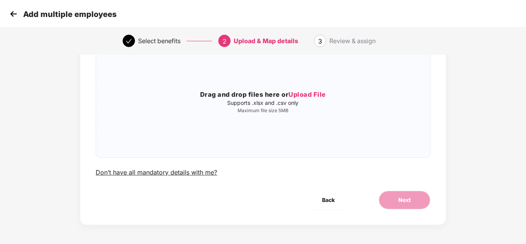
click at [13, 10] on img at bounding box center [14, 14] width 12 height 12
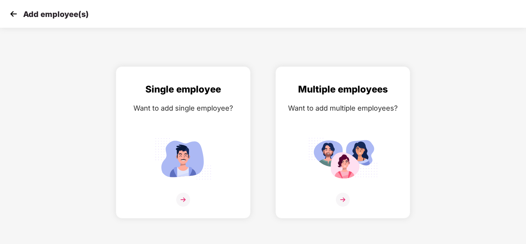
click at [13, 10] on img at bounding box center [14, 14] width 12 height 12
click at [13, 14] on img at bounding box center [14, 14] width 12 height 12
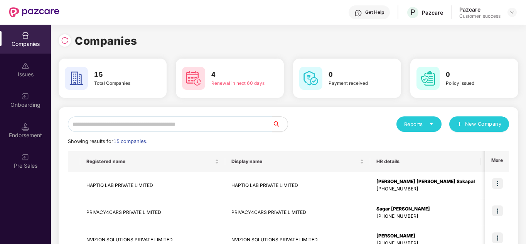
click at [312, 122] on div "Reports New Company" at bounding box center [399, 124] width 221 height 15
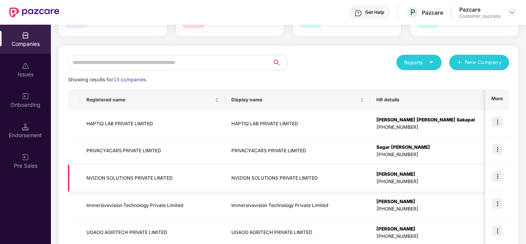
scroll to position [77, 0]
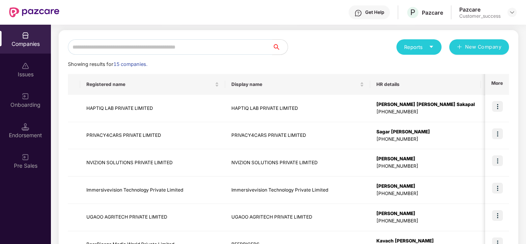
click at [150, 44] on input "text" at bounding box center [170, 46] width 205 height 15
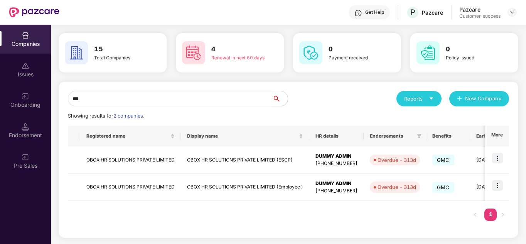
scroll to position [25, 0]
type input "****"
click at [231, 184] on td "OBOX HR SOLUTIONS PRIVATE LIMITED (Employee )" at bounding box center [245, 187] width 129 height 27
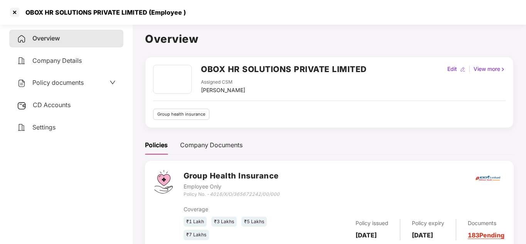
click at [43, 101] on span "CD Accounts" at bounding box center [52, 105] width 38 height 8
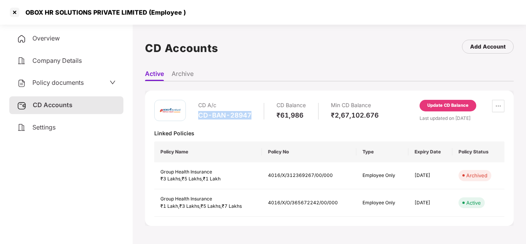
drag, startPoint x: 198, startPoint y: 116, endPoint x: 255, endPoint y: 117, distance: 56.4
click at [255, 117] on div "CD A/c CD-BAN-28947 CD Balance ₹61,986 Min CD Balance ₹2,67,102.676" at bounding box center [288, 111] width 181 height 22
copy div "CD-BAN-28947"
click at [246, 87] on div "CD A/c CD-BAN-28947 CD Balance ₹61,986 Min CD Balance ₹2,67,102.676 Update CD B…" at bounding box center [329, 158] width 369 height 154
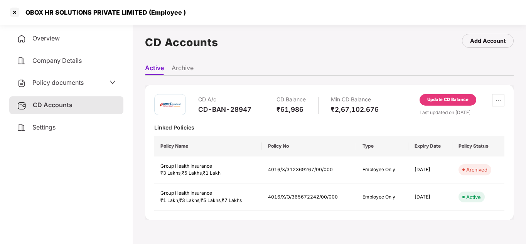
scroll to position [0, 0]
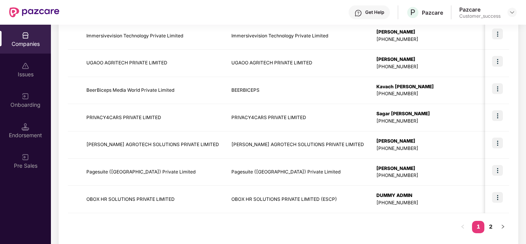
scroll to position [244, 0]
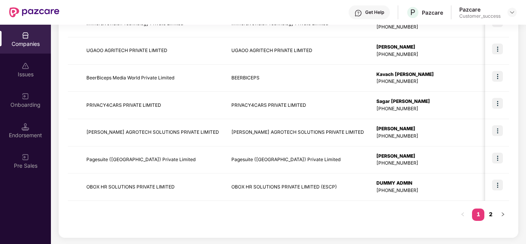
click at [491, 213] on link "2" at bounding box center [491, 215] width 12 height 12
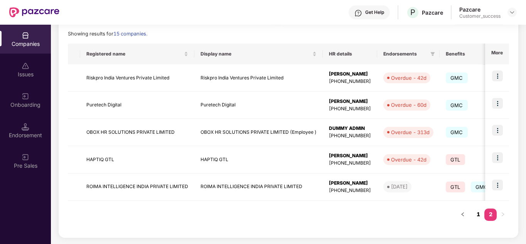
click at [481, 217] on link "1" at bounding box center [478, 215] width 12 height 12
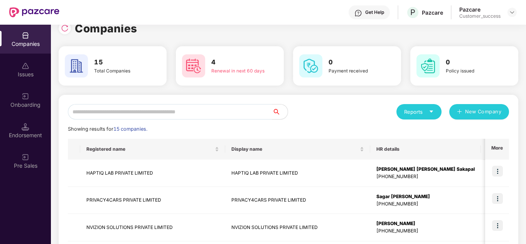
scroll to position [0, 0]
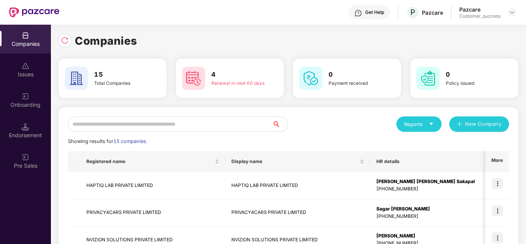
click at [336, 142] on div "Showing results for 15 companies." at bounding box center [289, 142] width 442 height 8
click at [325, 127] on div "Reports New Company" at bounding box center [399, 124] width 221 height 15
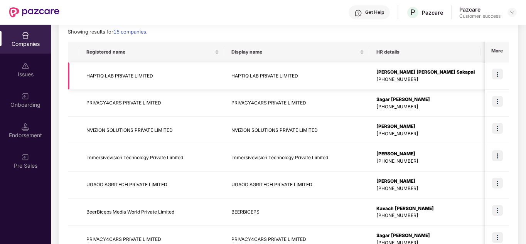
scroll to position [124, 0]
